Goal: Task Accomplishment & Management: Use online tool/utility

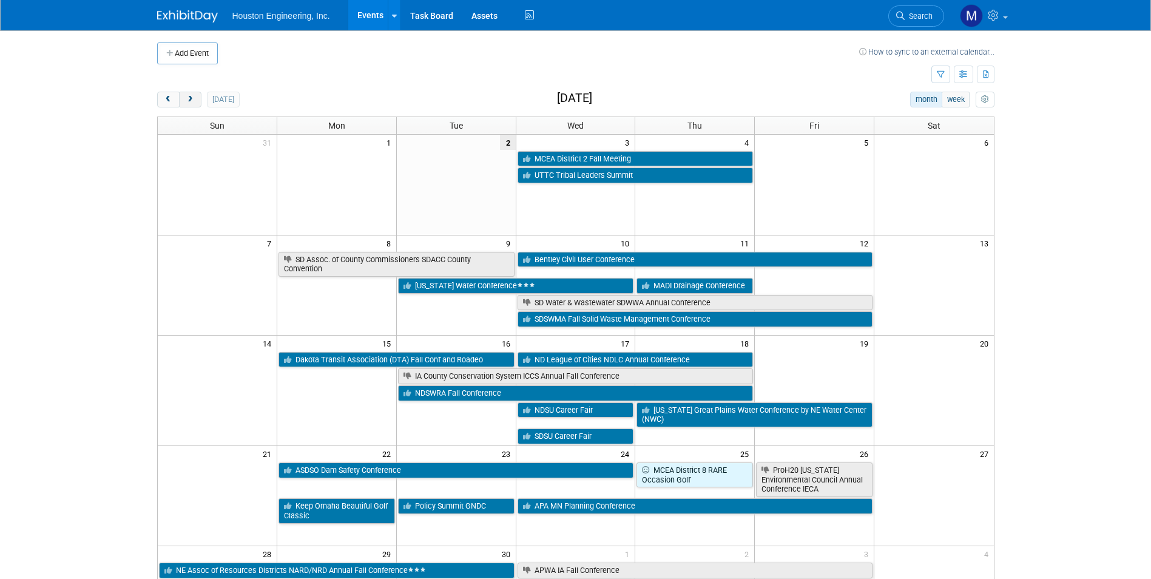
click at [194, 100] on span "next" at bounding box center [190, 100] width 9 height 8
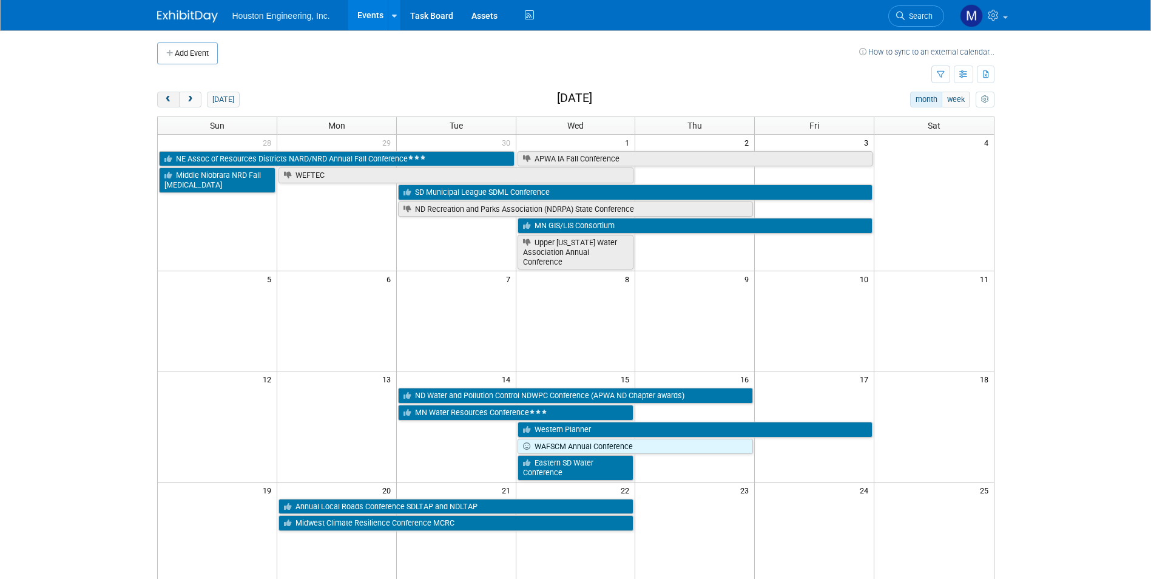
click at [168, 100] on span "prev" at bounding box center [168, 100] width 9 height 8
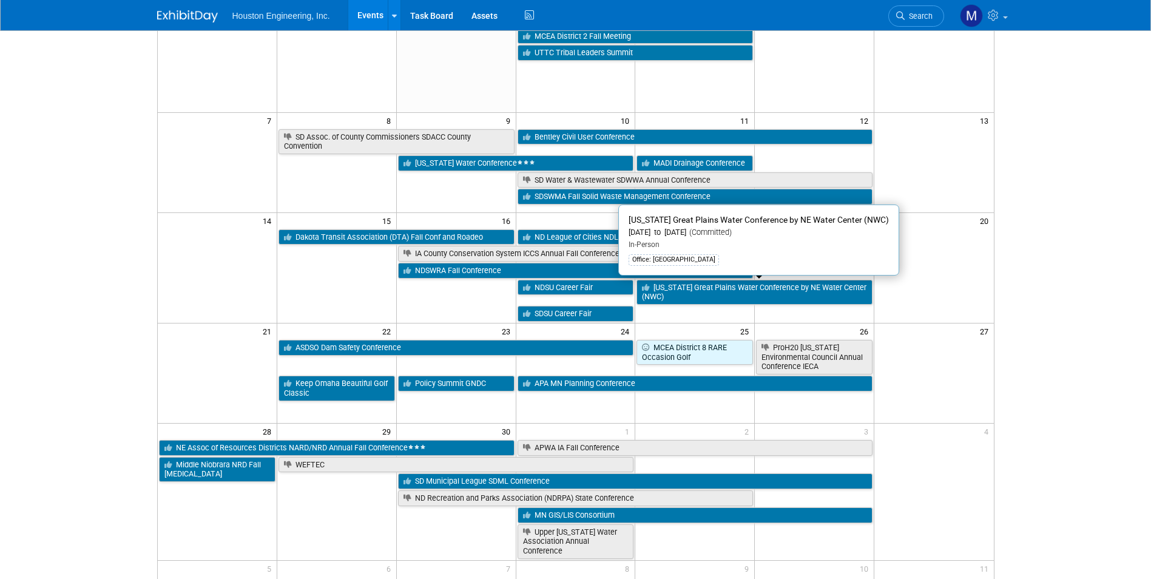
scroll to position [121, 0]
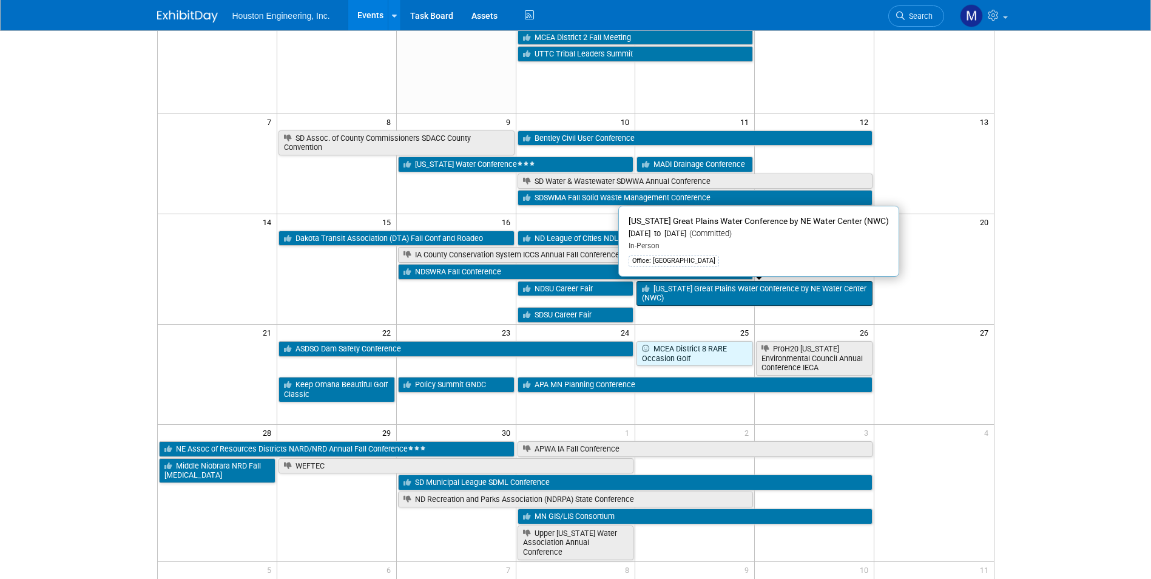
click at [704, 293] on link "[US_STATE] Great Plains Water Conference by NE Water Center (NWC)" at bounding box center [755, 293] width 236 height 25
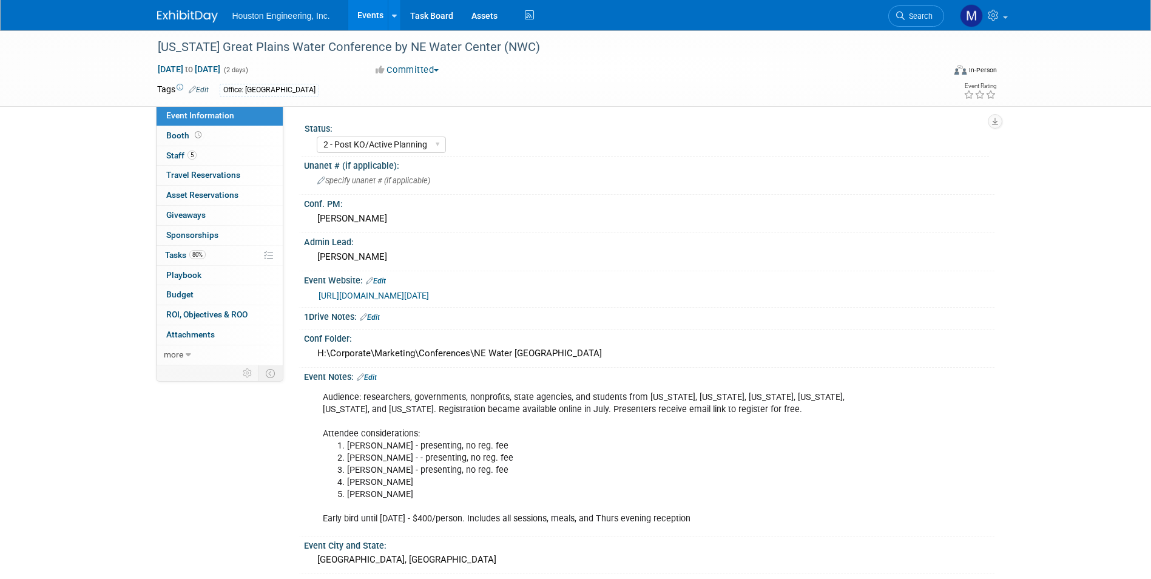
select select "2 - Post KO/Active Planning"
select select "Yes"
select select "Water Resources"
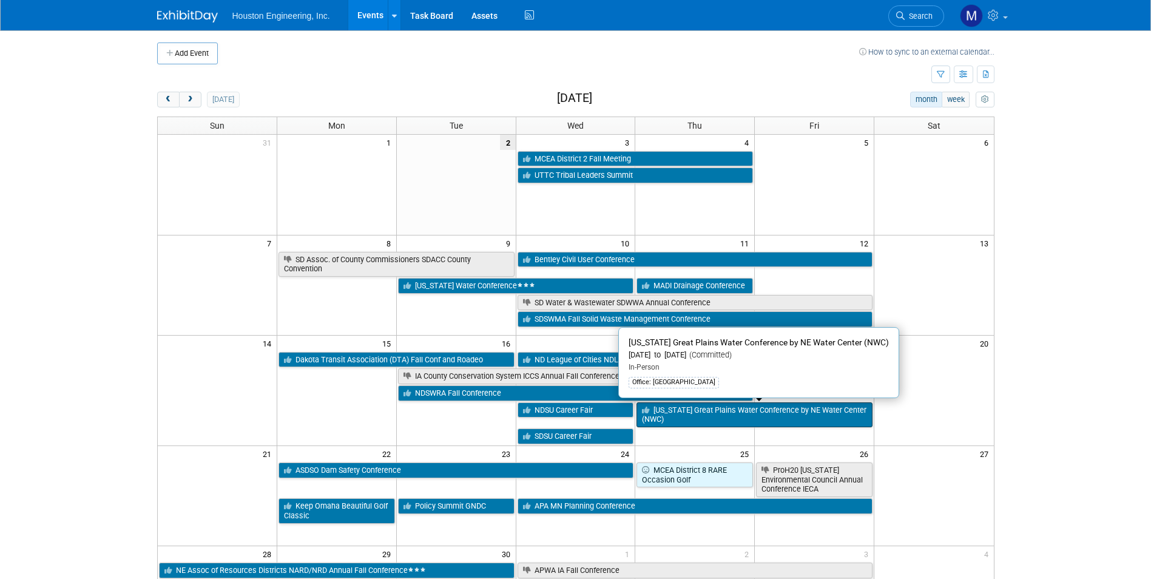
click at [655, 416] on link "[US_STATE] Great Plains Water Conference by NE Water Center (NWC)" at bounding box center [755, 414] width 236 height 25
click at [0, 0] on div at bounding box center [0, 0] width 0 height 0
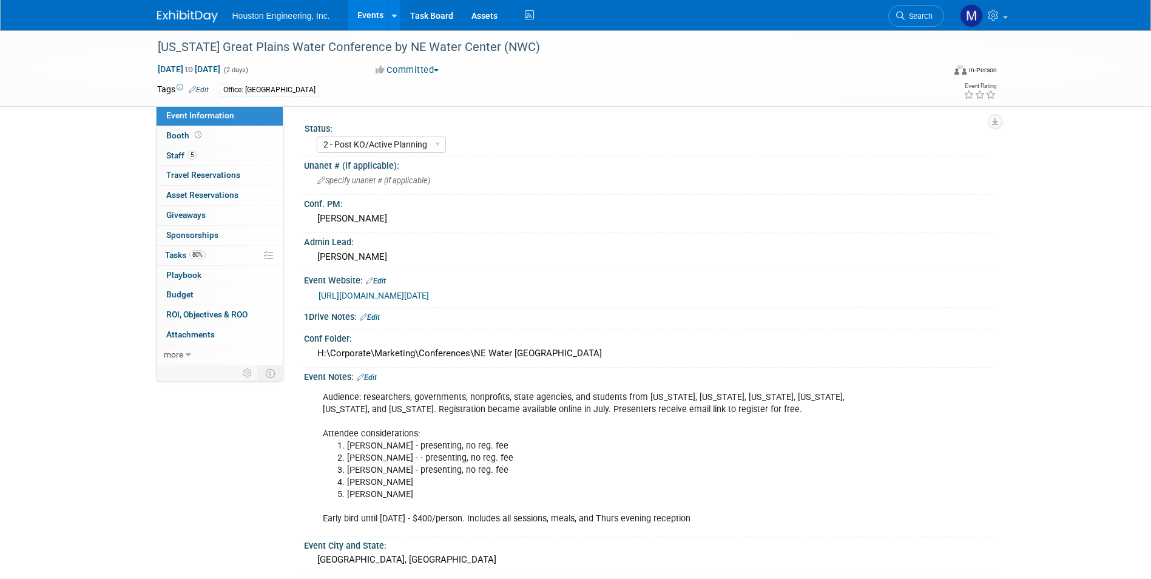
select select "2 - Post KO/Active Planning"
select select "Yes"
select select "Water Resources"
click at [418, 7] on link "Task Board" at bounding box center [431, 15] width 61 height 30
